Goal: Task Accomplishment & Management: Complete application form

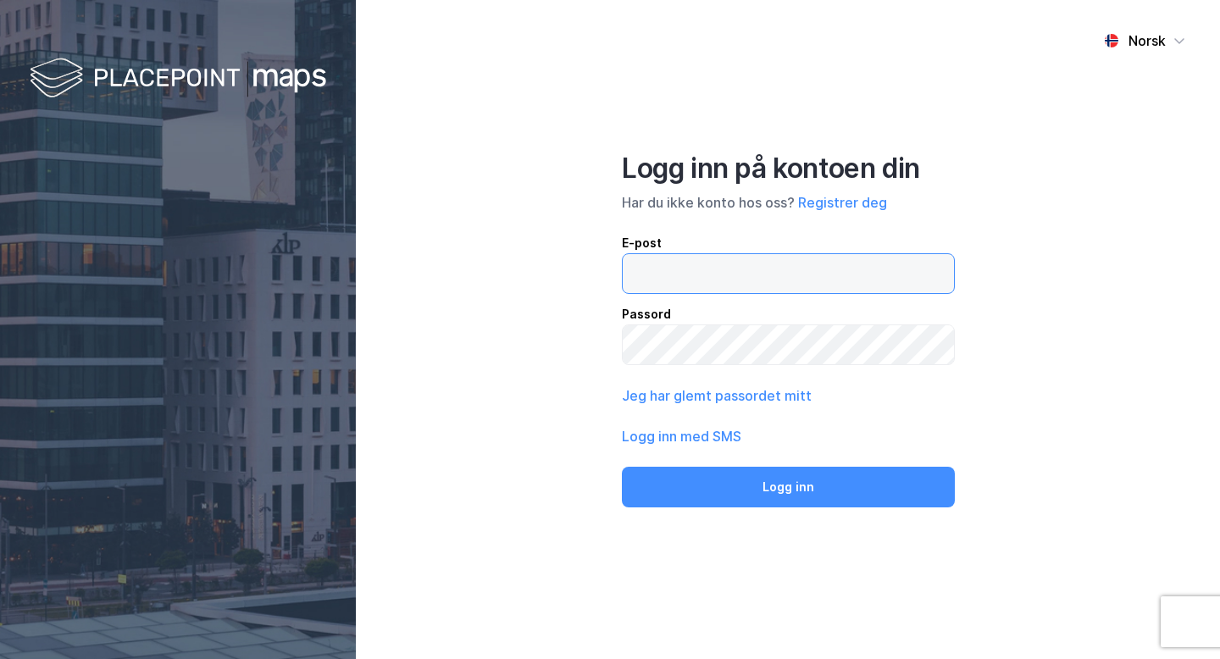
click at [772, 255] on input "email" at bounding box center [787, 273] width 331 height 39
click at [854, 201] on button "Registrer deg" at bounding box center [842, 202] width 89 height 20
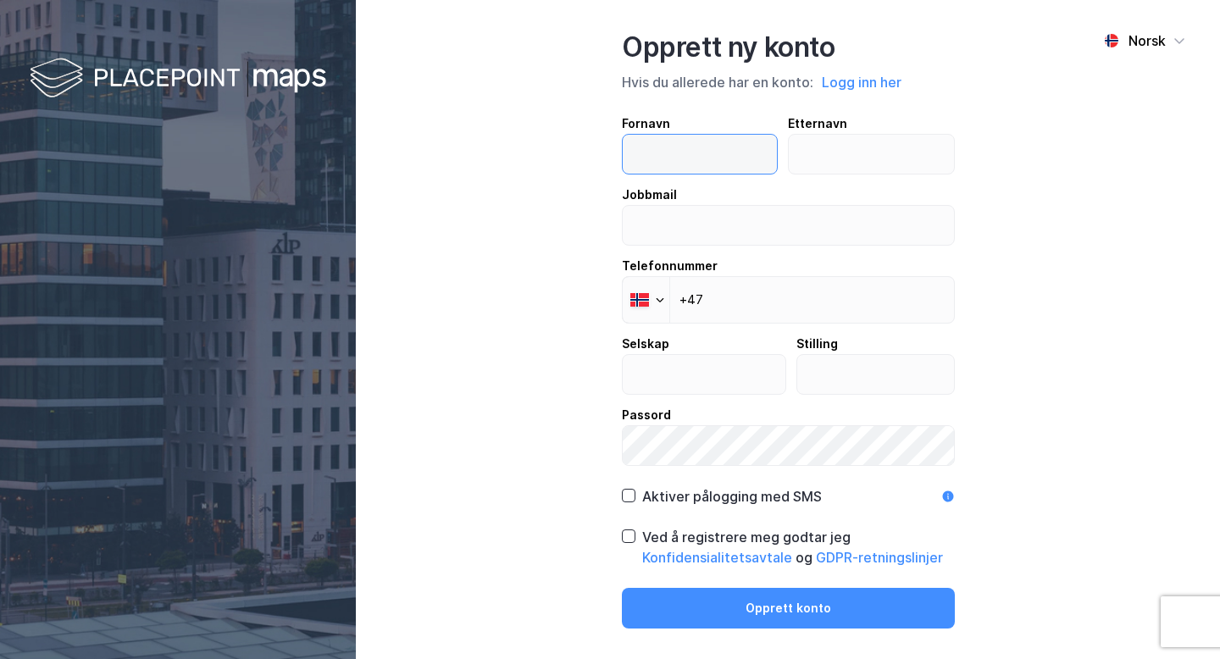
click at [709, 158] on input "text" at bounding box center [699, 154] width 154 height 39
type input "Mari"
type input "Sørbrøden"
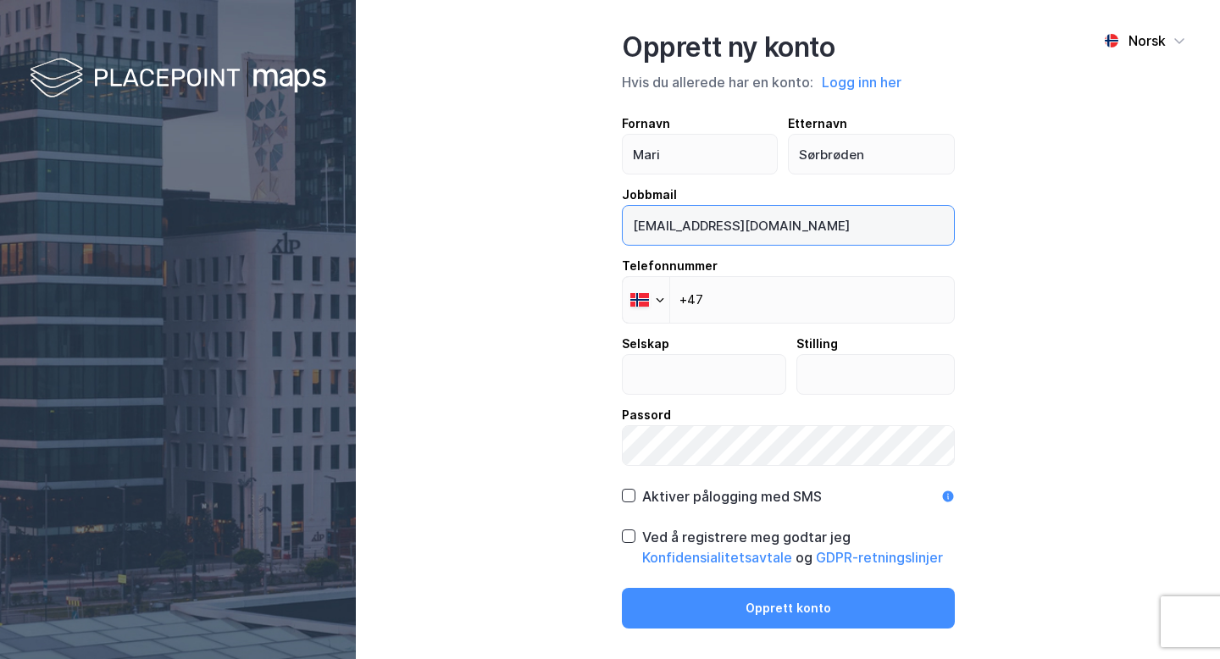
drag, startPoint x: 864, startPoint y: 232, endPoint x: 566, endPoint y: 218, distance: 298.5
click at [566, 218] on div "Norsk Opprett ny konto Hvis du allerede har en konto: Logg inn her Fornavn [PER…" at bounding box center [788, 329] width 864 height 659
type input "[EMAIL_ADDRESS][DOMAIN_NAME]"
click at [971, 346] on div "Norsk Opprett ny konto Hvis du allerede har en konto: Logg inn her Fornavn [PER…" at bounding box center [788, 329] width 864 height 659
